Goal: Task Accomplishment & Management: Manage account settings

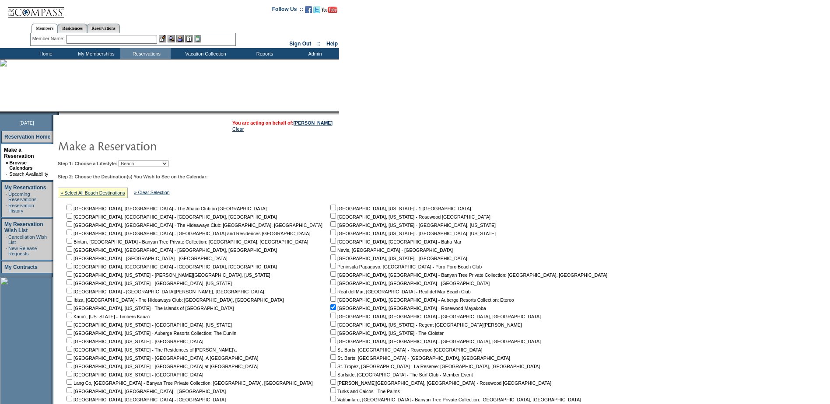
click at [102, 41] on input "text" at bounding box center [111, 39] width 91 height 9
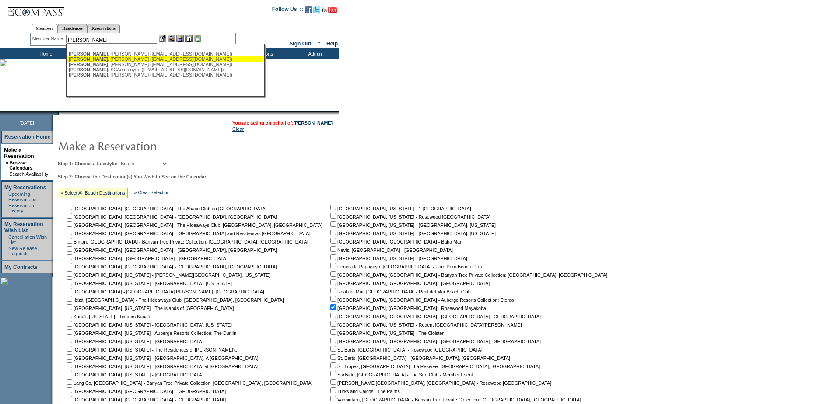
click at [122, 58] on div "[PERSON_NAME] ([EMAIL_ADDRESS][DOMAIN_NAME])" at bounding box center [165, 58] width 193 height 5
type input "[PERSON_NAME] ([EMAIL_ADDRESS][DOMAIN_NAME])"
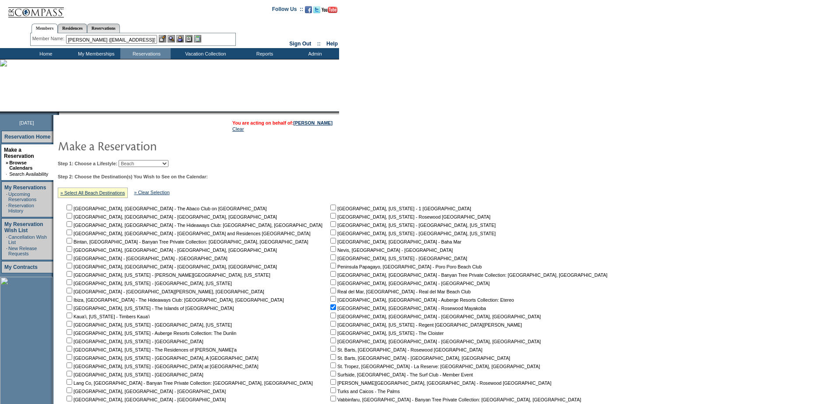
click at [183, 36] on img at bounding box center [179, 38] width 7 height 7
click at [170, 37] on img at bounding box center [171, 38] width 7 height 7
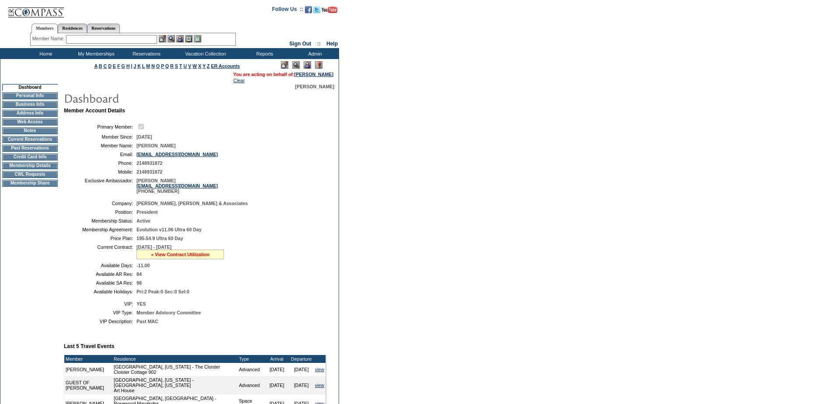
click at [179, 257] on link "» View Contract Utilization" at bounding box center [180, 254] width 59 height 5
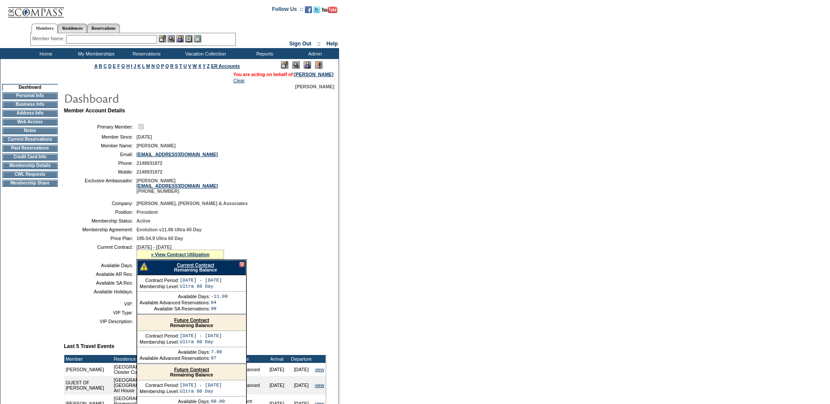
click at [30, 169] on td "Membership Details" at bounding box center [30, 165] width 56 height 7
